Goal: Connect with others: Connect with others

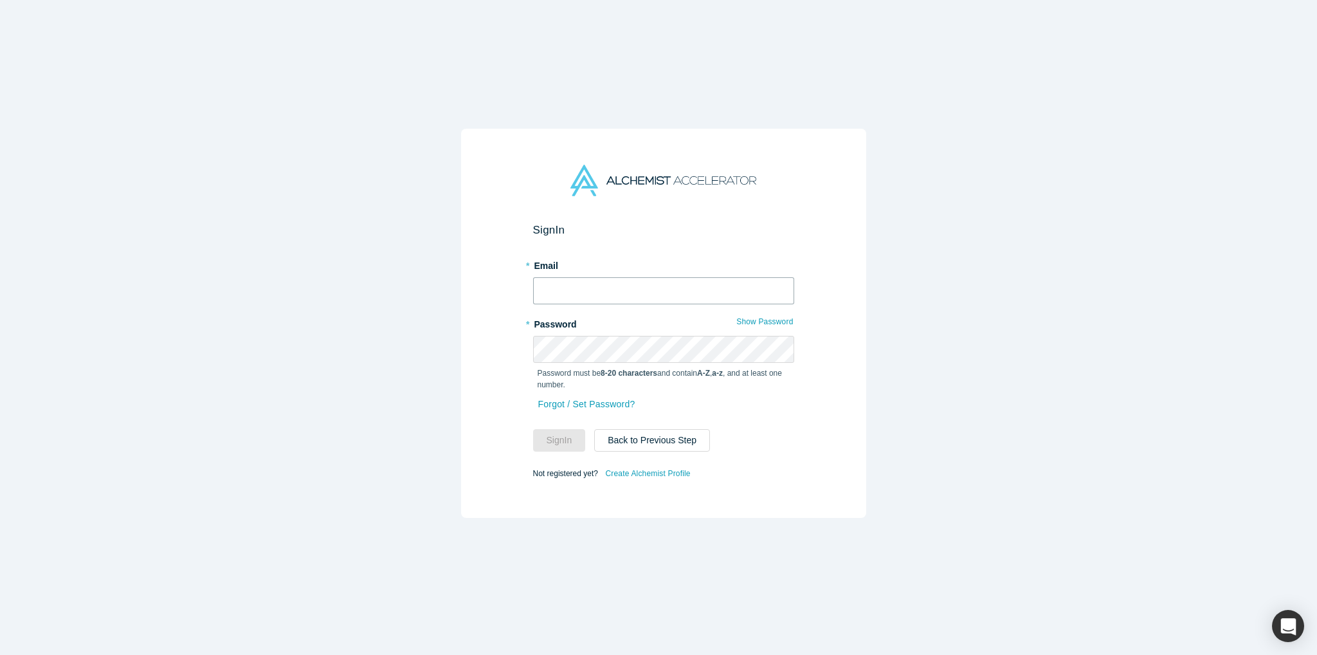
click at [605, 283] on input "text" at bounding box center [663, 290] width 261 height 27
click at [668, 278] on input "[EMAIL_ADDRESS][DOMAIN_NAME]" at bounding box center [663, 290] width 261 height 27
click at [664, 281] on input "[EMAIL_ADDRESS][DOMAIN_NAME]" at bounding box center [663, 290] width 261 height 27
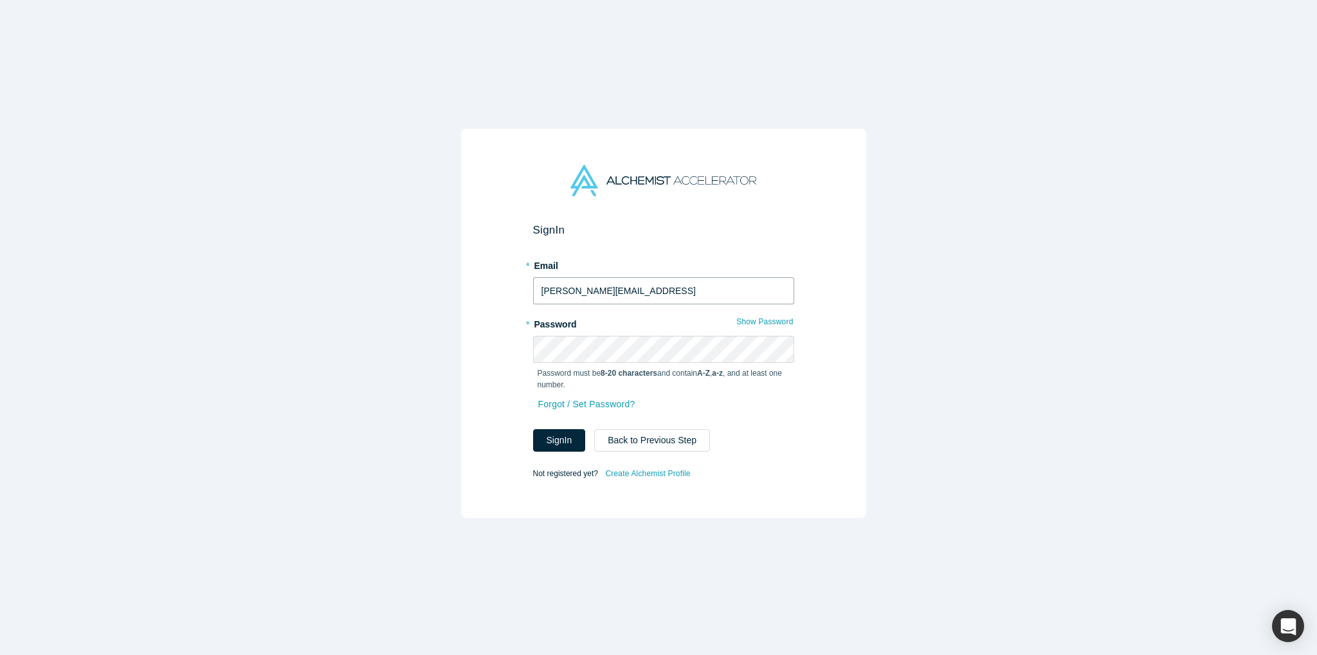
type input "[PERSON_NAME][EMAIL_ADDRESS]"
click at [533, 429] on button "Sign In" at bounding box center [559, 440] width 53 height 23
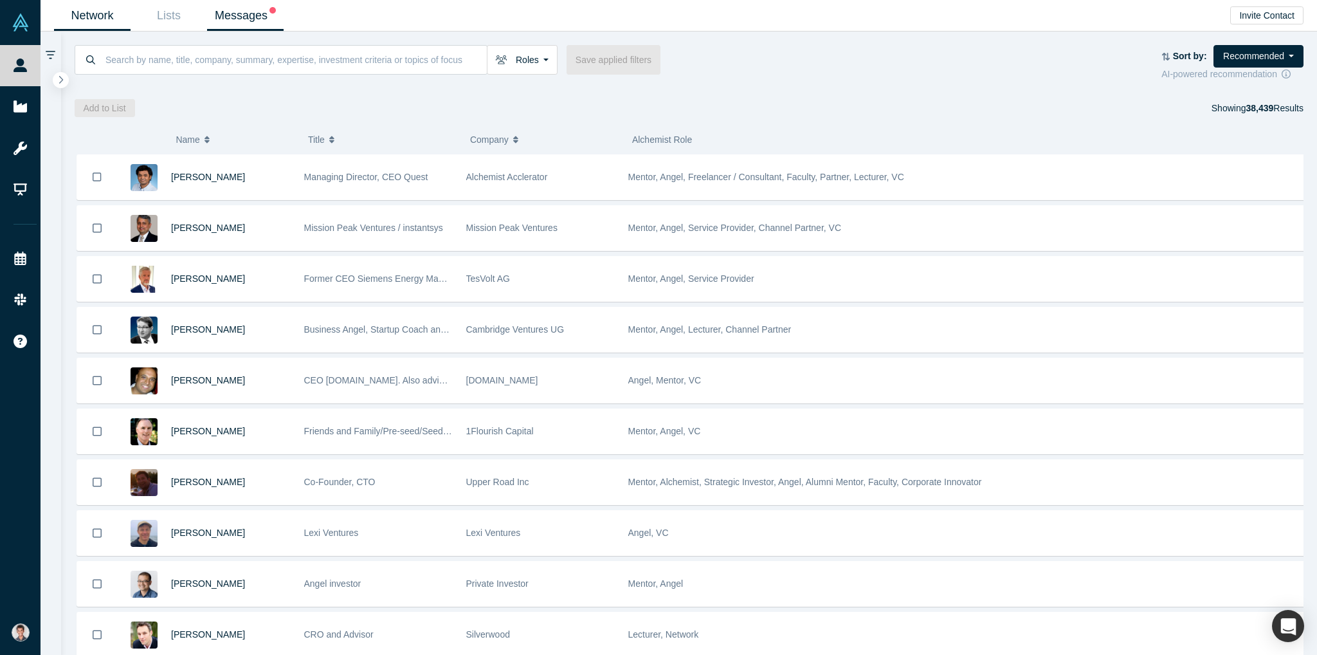
click at [264, 26] on link "Messages" at bounding box center [245, 16] width 77 height 30
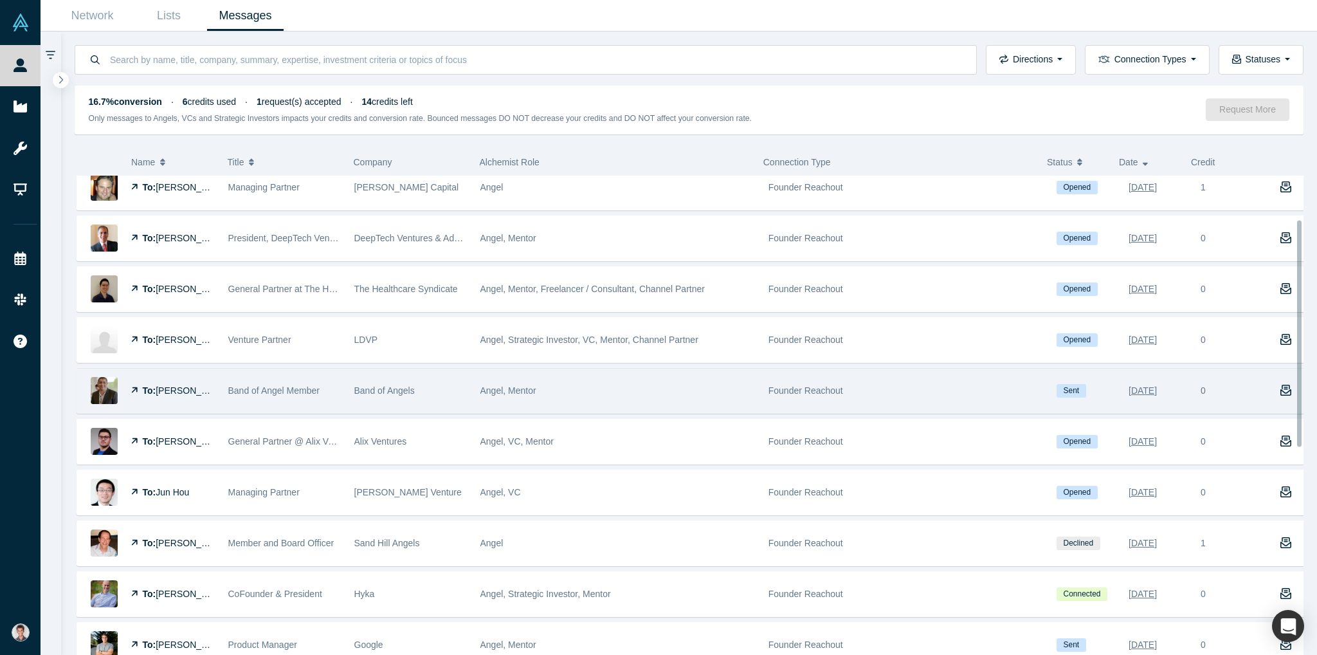
scroll to position [129, 0]
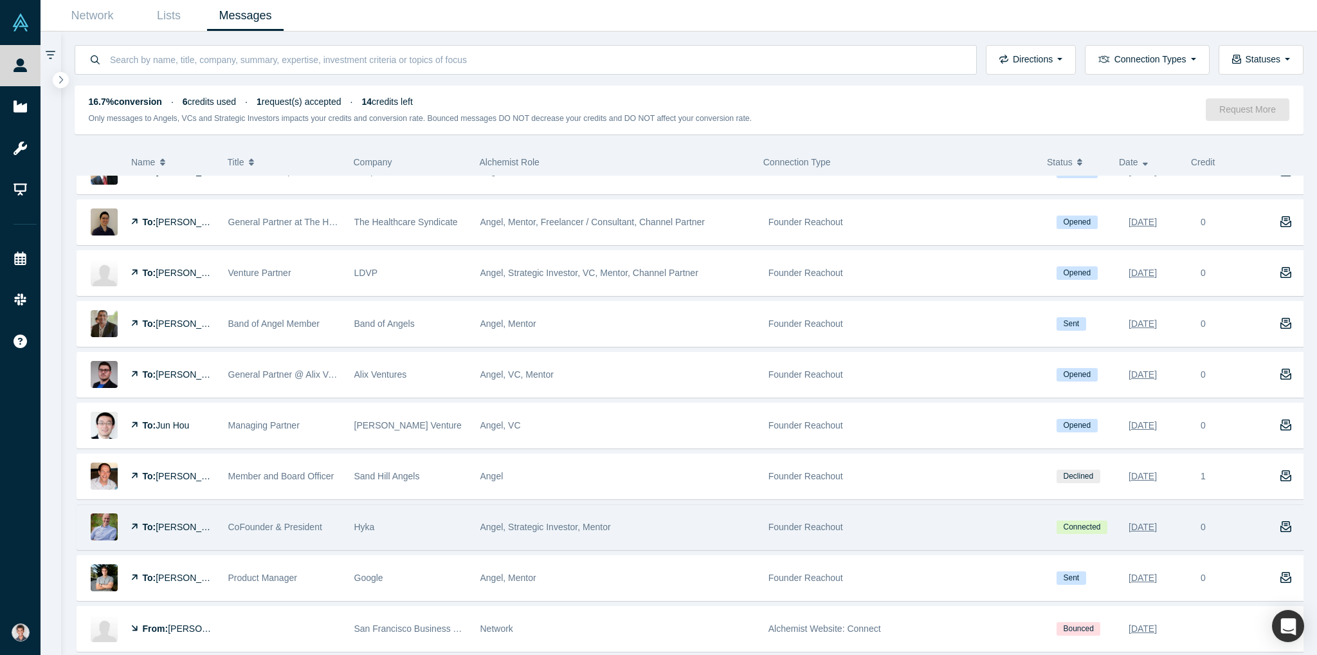
click at [412, 527] on div "Hyka" at bounding box center [410, 527] width 113 height 44
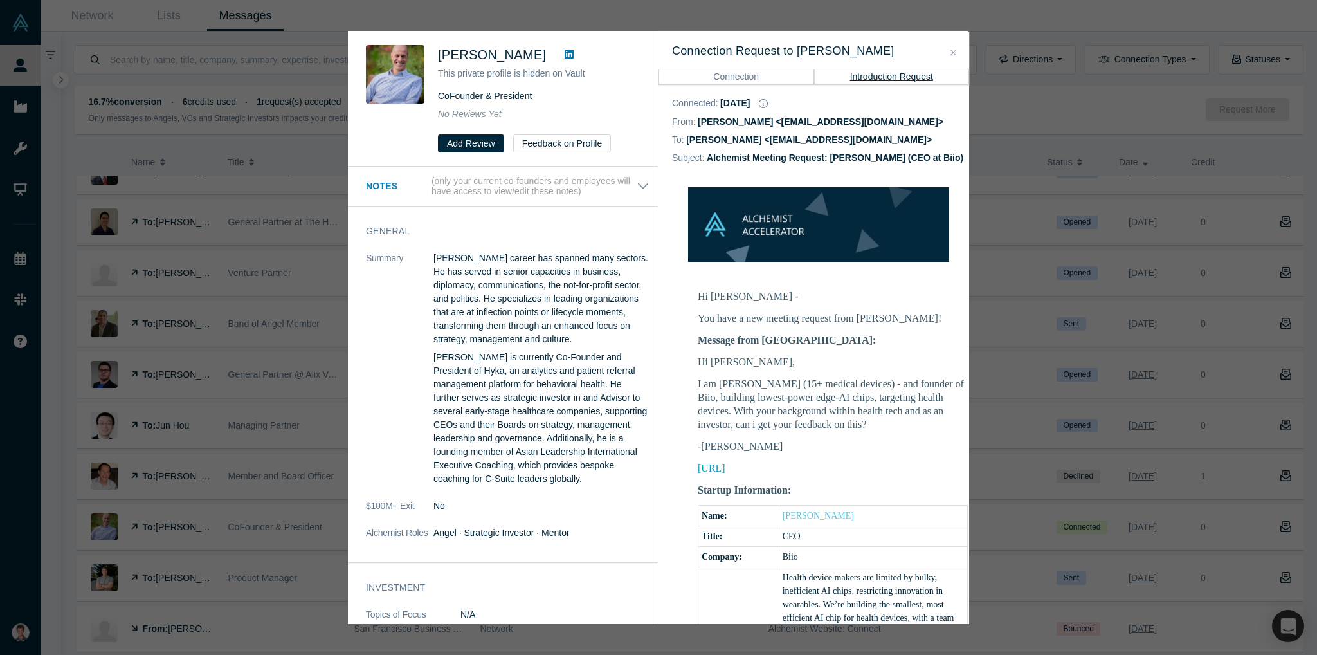
click at [560, 53] on link at bounding box center [569, 54] width 19 height 15
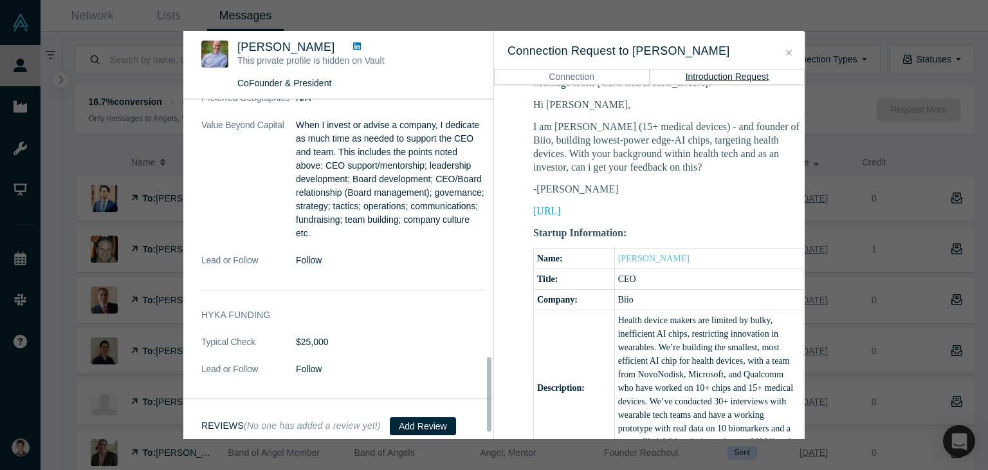
scroll to position [1202, 0]
